Goal: Transaction & Acquisition: Book appointment/travel/reservation

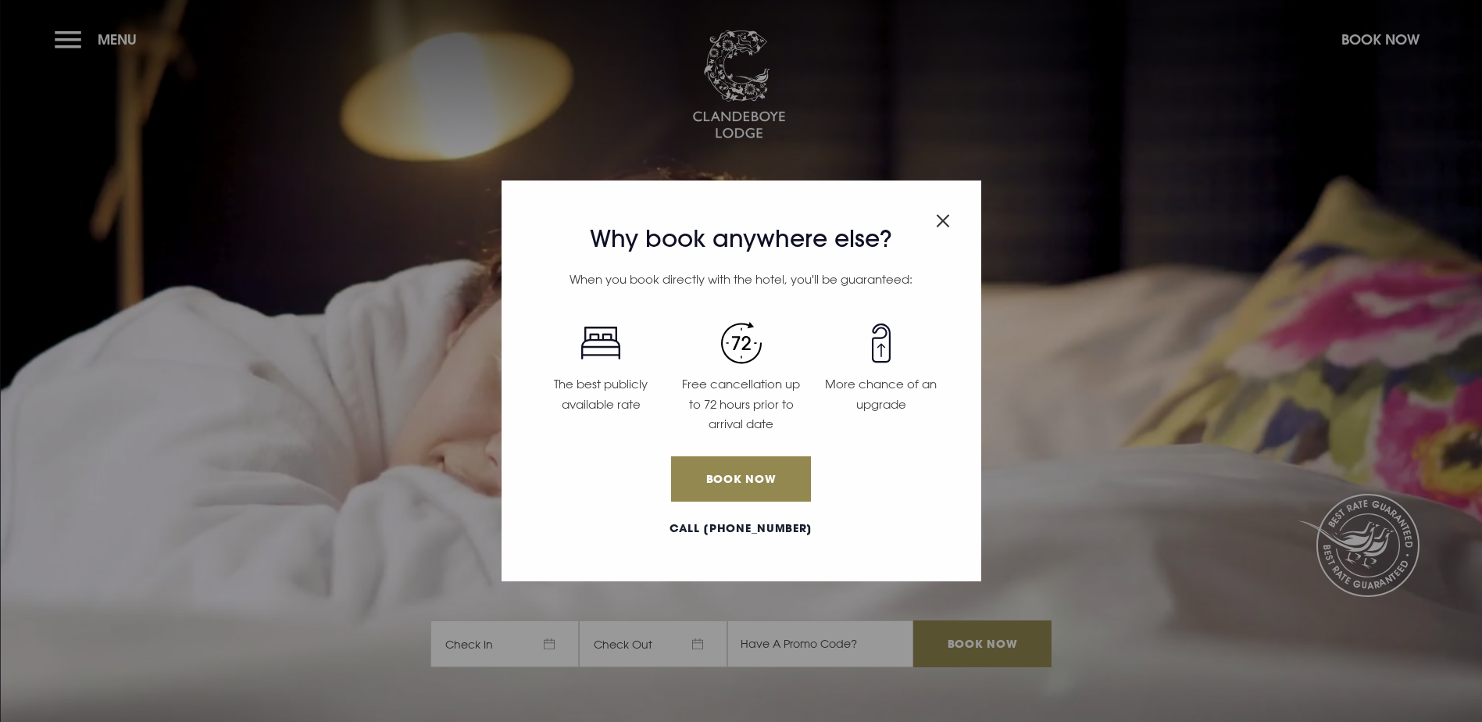
click at [949, 225] on img "Close modal" at bounding box center [943, 220] width 14 height 13
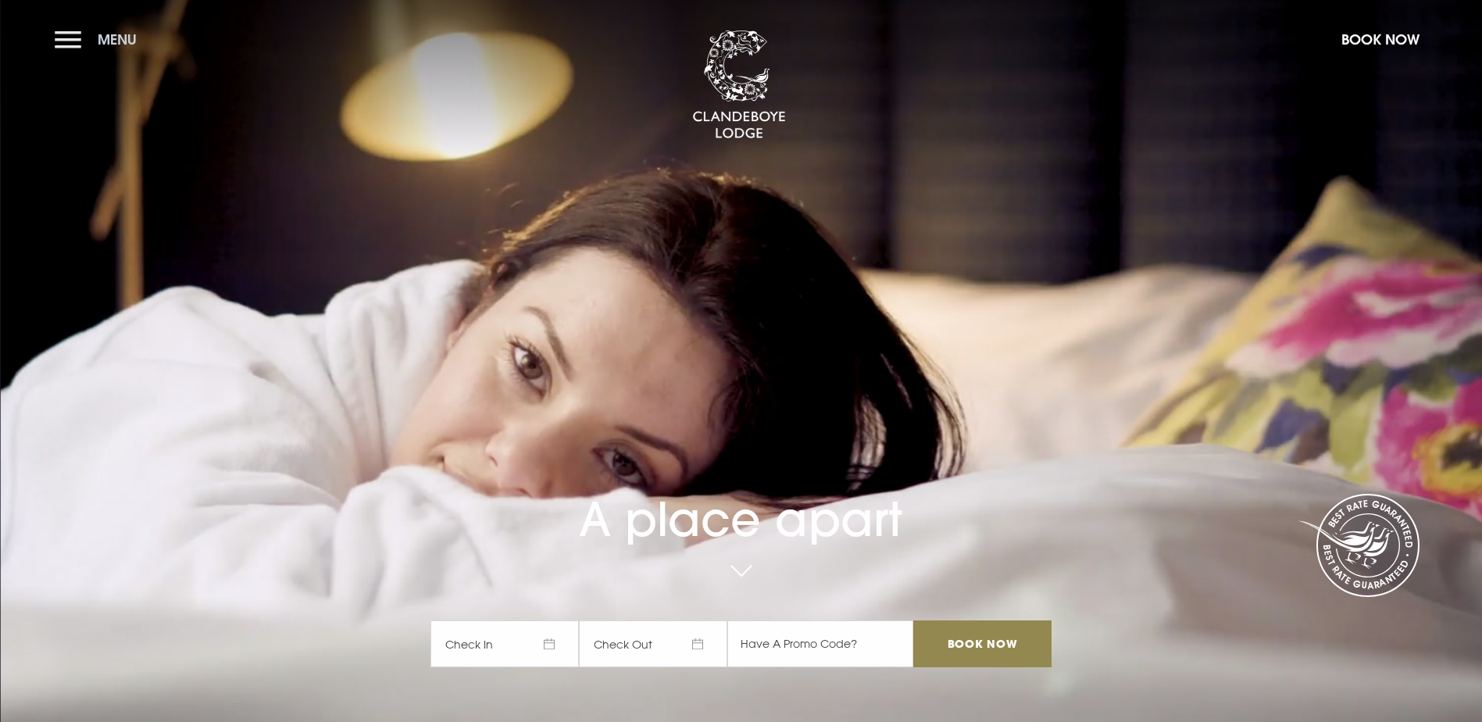
click at [127, 41] on span "Menu" at bounding box center [117, 39] width 39 height 18
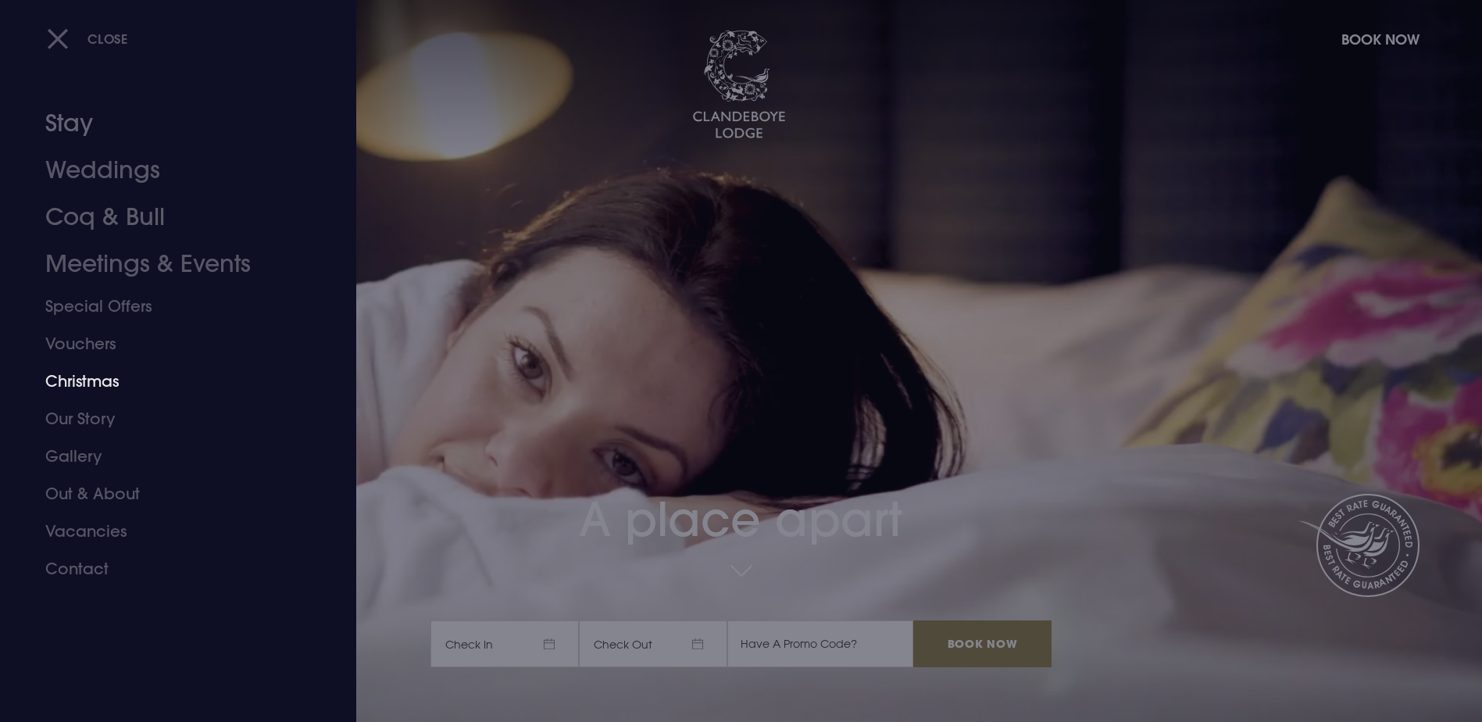
click at [117, 393] on link "Christmas" at bounding box center [168, 382] width 247 height 38
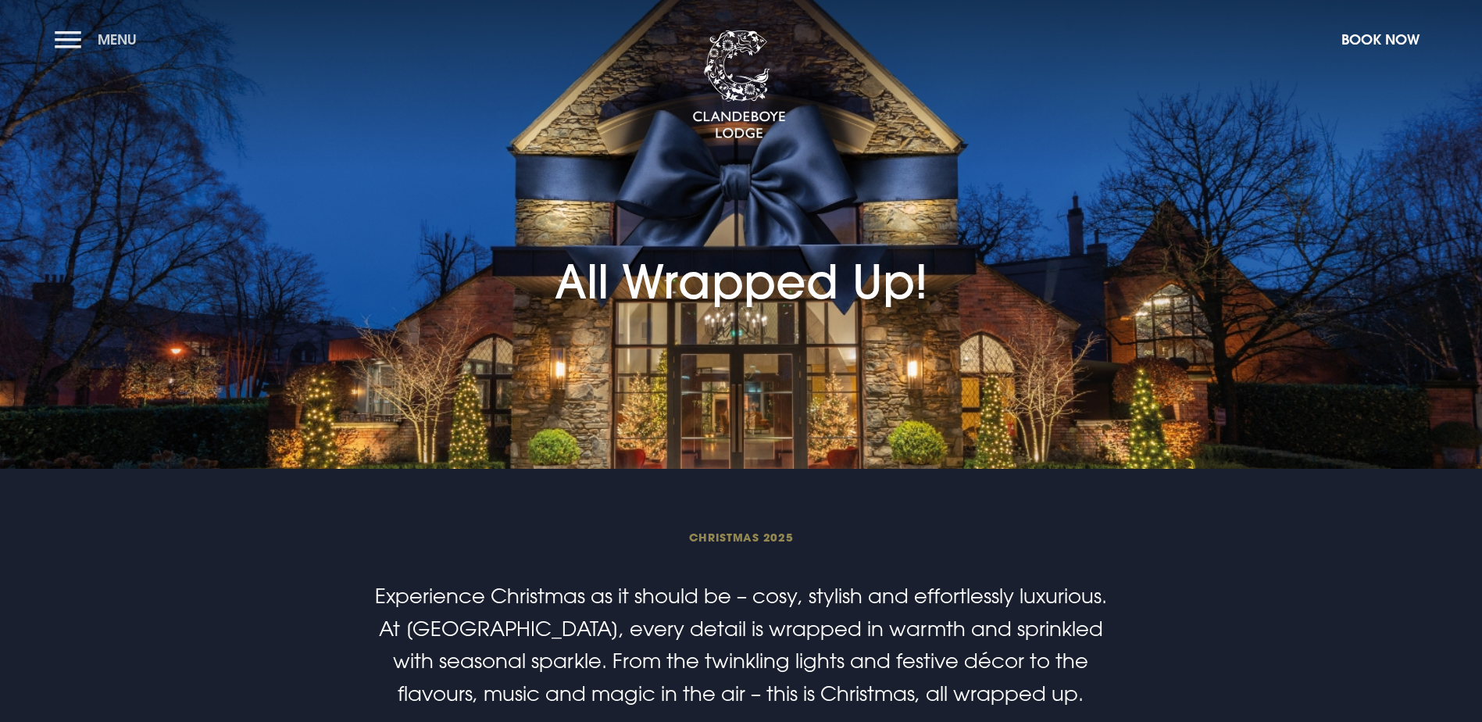
click at [74, 45] on button "Menu" at bounding box center [100, 40] width 90 height 34
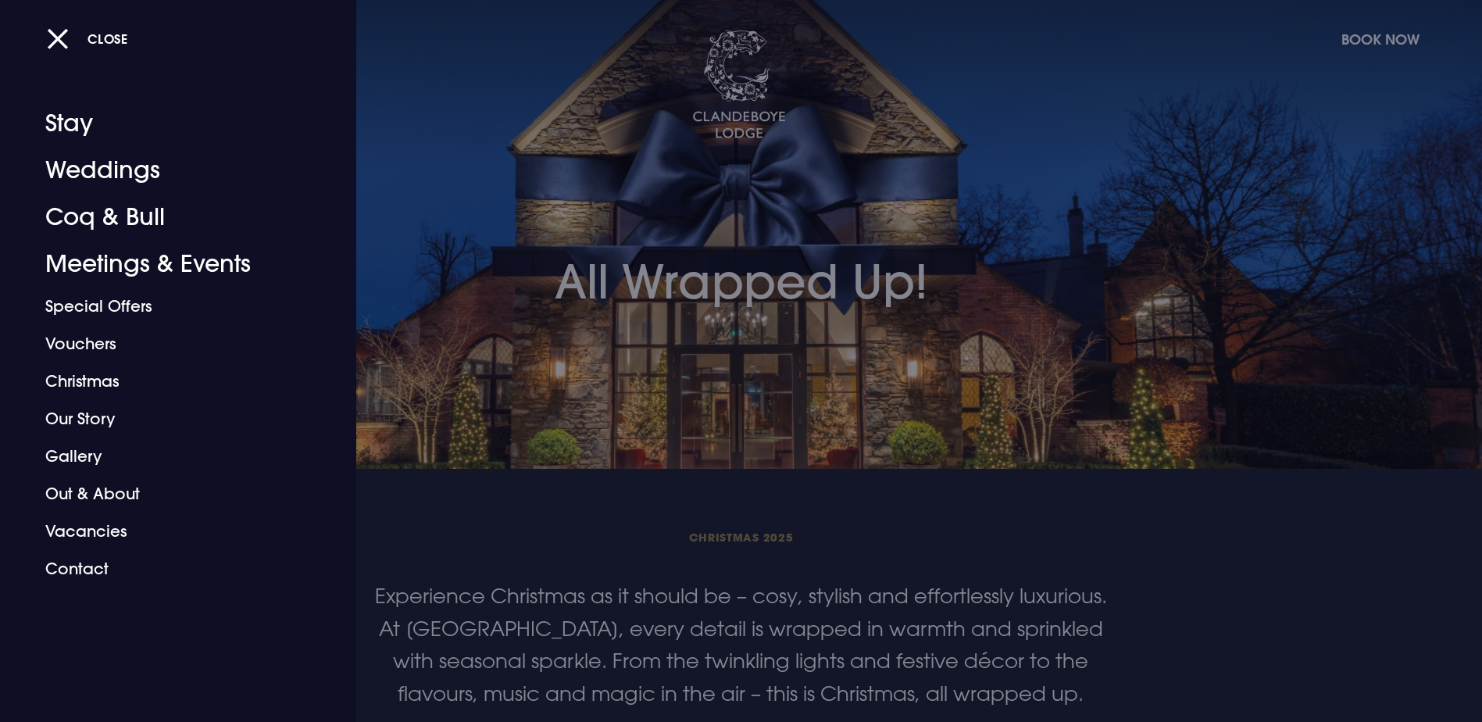
click at [74, 45] on button "Close" at bounding box center [87, 39] width 81 height 32
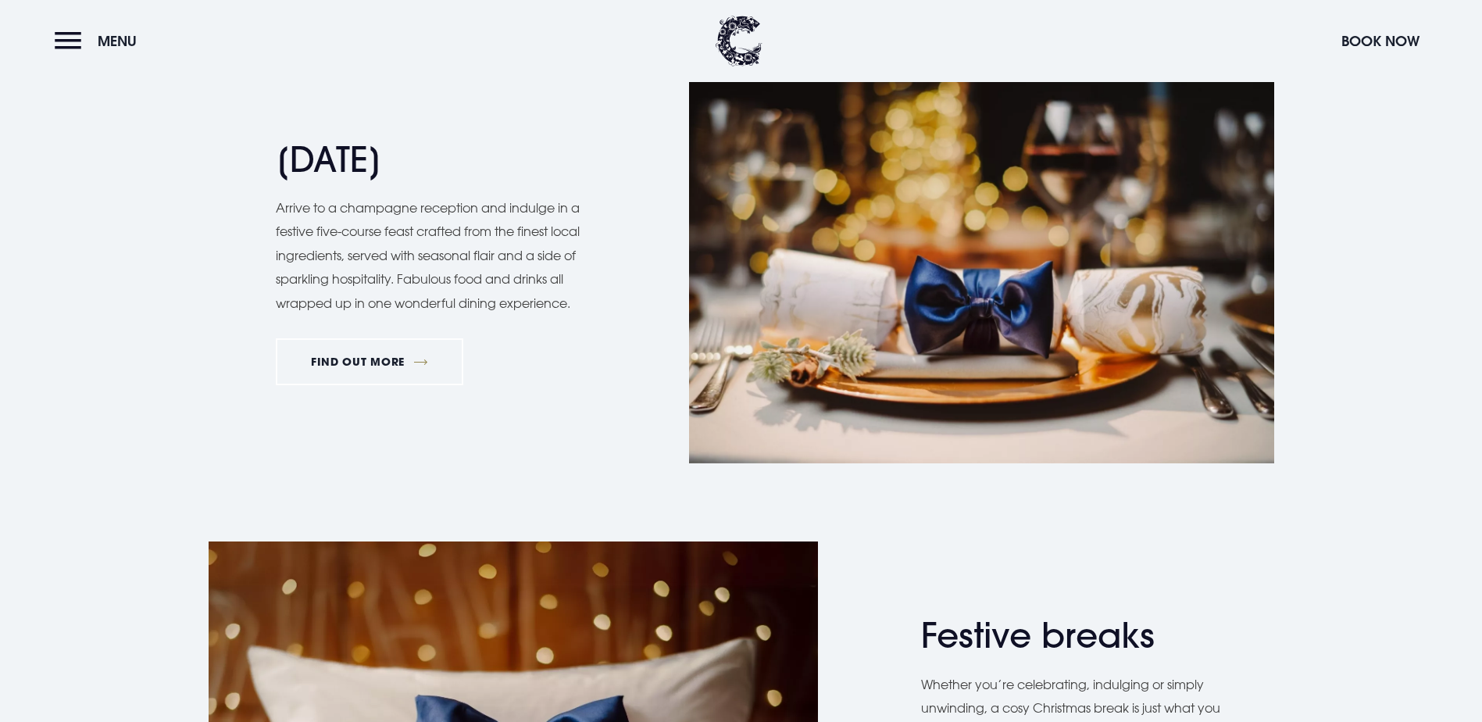
scroll to position [1719, 0]
click at [434, 384] on link "FIND OUT MORE" at bounding box center [370, 361] width 188 height 47
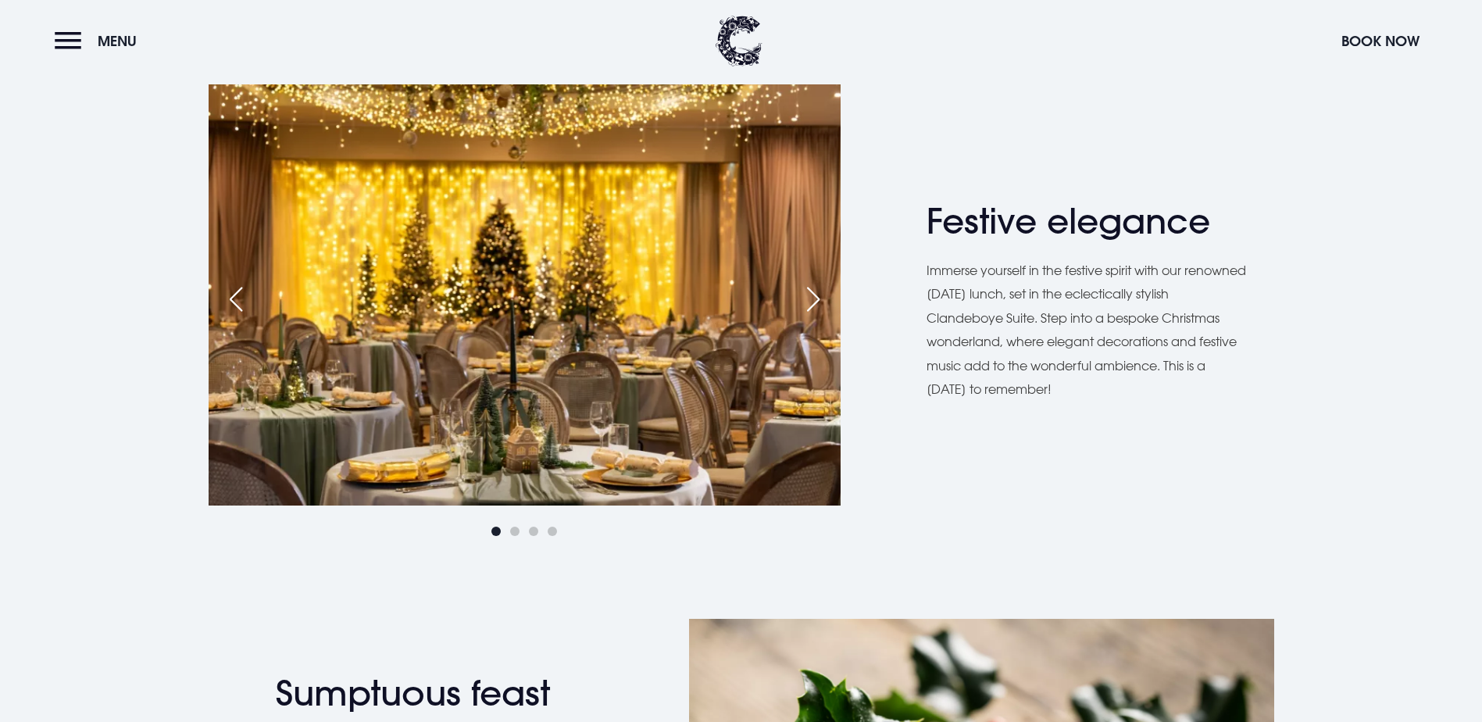
scroll to position [860, 0]
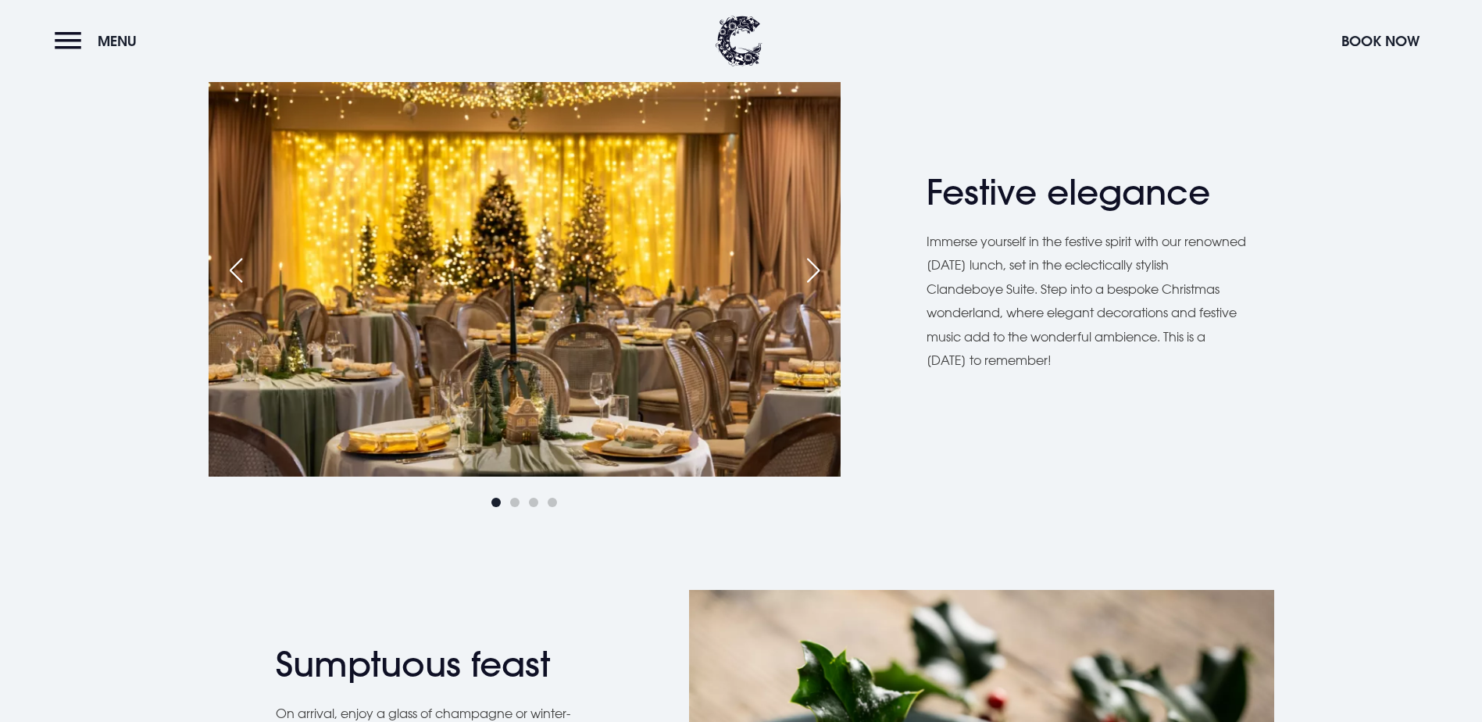
click at [814, 288] on div "Next slide" at bounding box center [813, 270] width 39 height 34
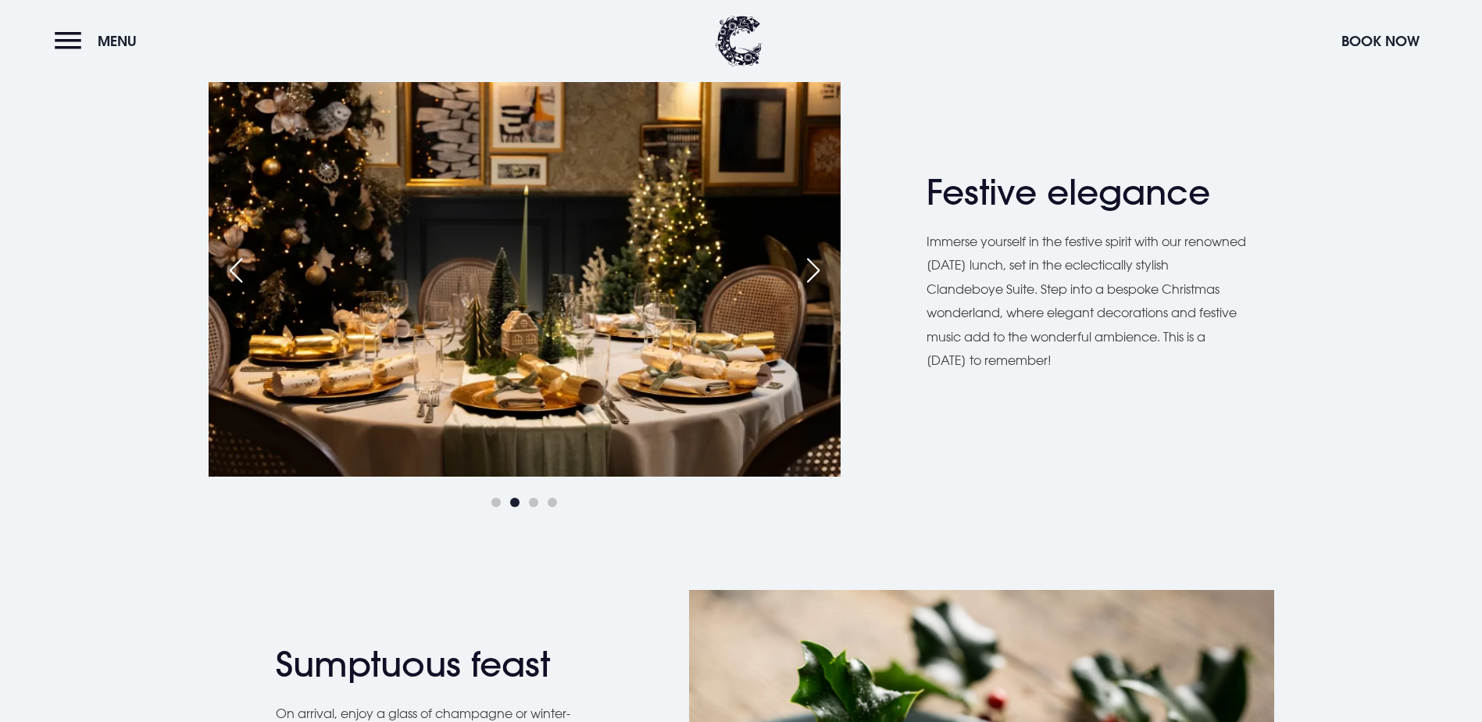
click at [814, 288] on div "Next slide" at bounding box center [813, 270] width 39 height 34
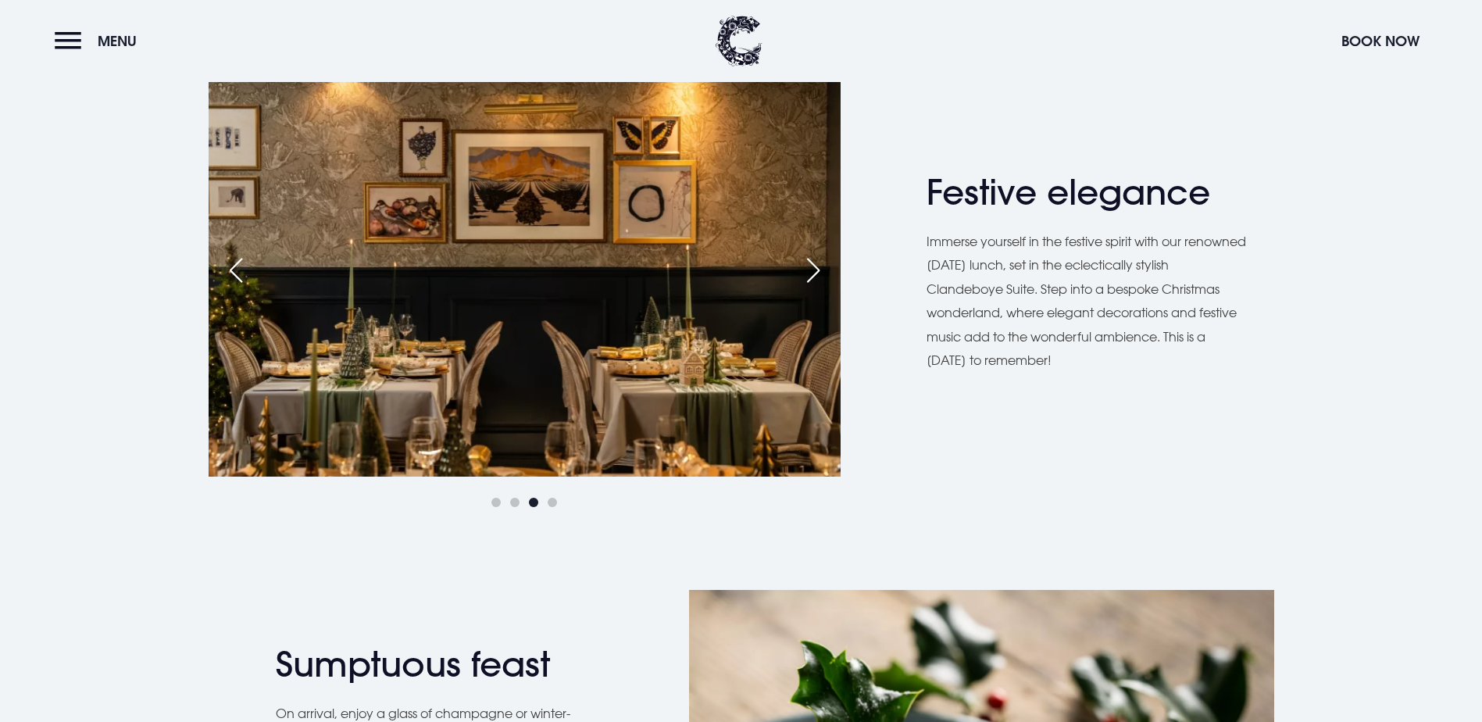
click at [814, 288] on div "Next slide" at bounding box center [813, 270] width 39 height 34
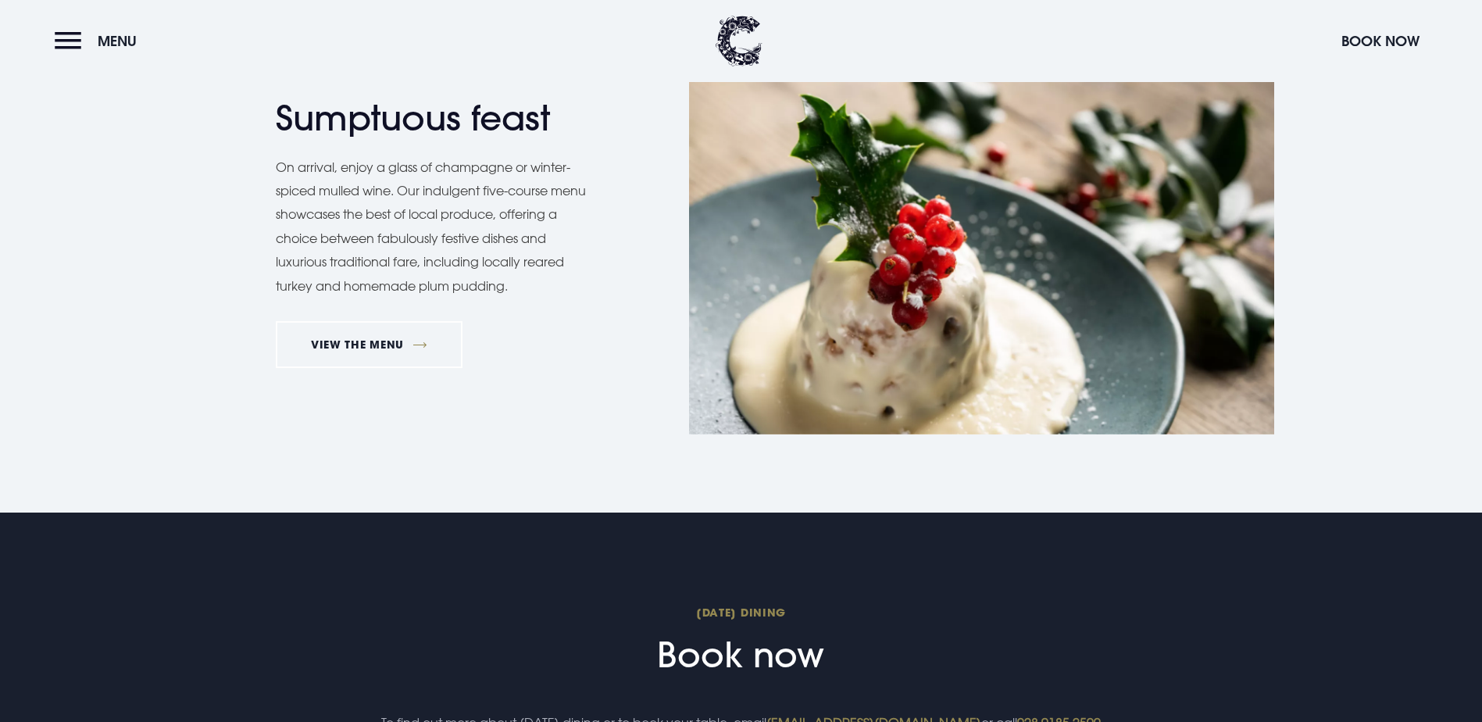
scroll to position [1407, 0]
click at [351, 367] on link "VIEW THE MENU" at bounding box center [370, 343] width 188 height 47
